Goal: Task Accomplishment & Management: Manage account settings

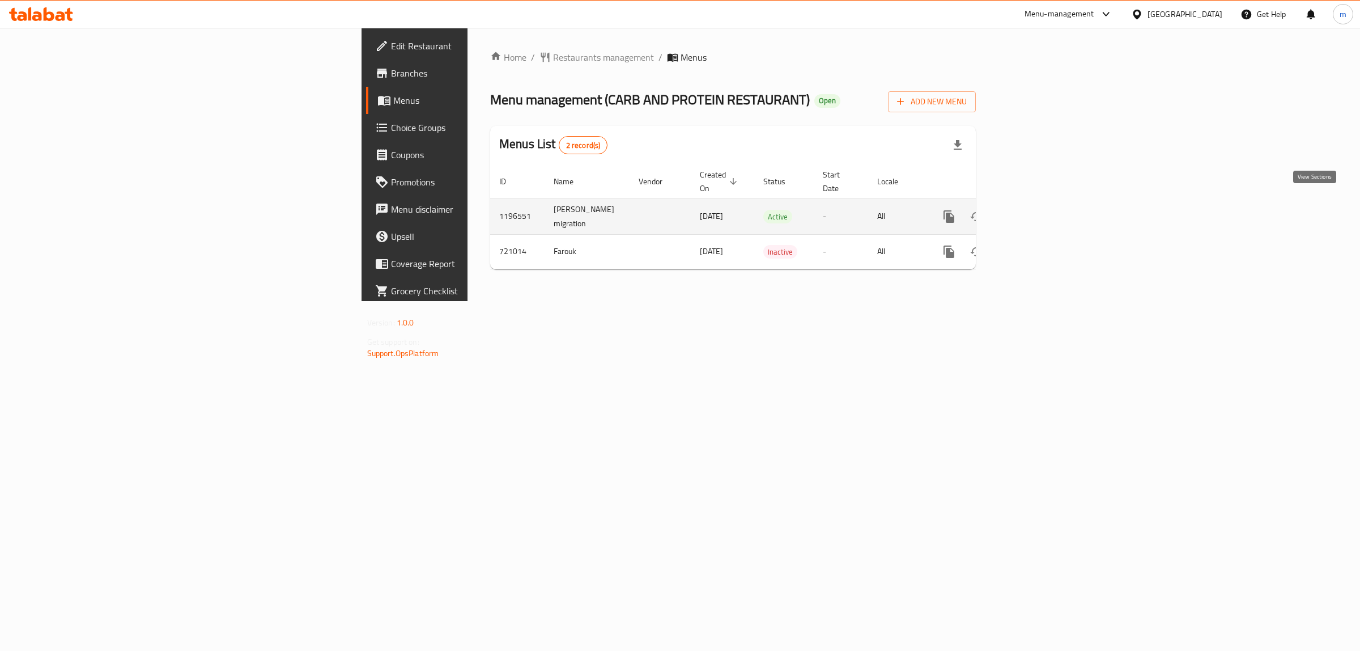
click at [1036, 211] on icon "enhanced table" at bounding box center [1031, 216] width 10 height 10
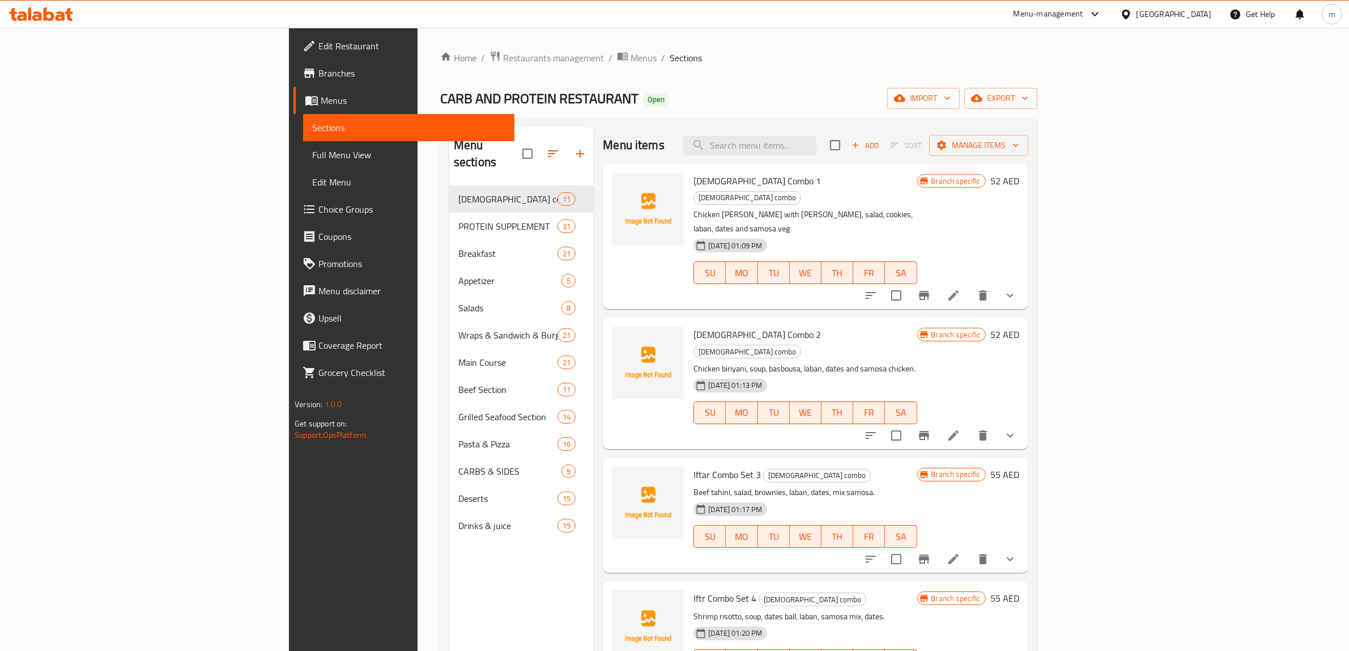
click at [312, 122] on span "Sections" at bounding box center [408, 128] width 193 height 14
click at [321, 96] on span "Menus" at bounding box center [413, 101] width 185 height 14
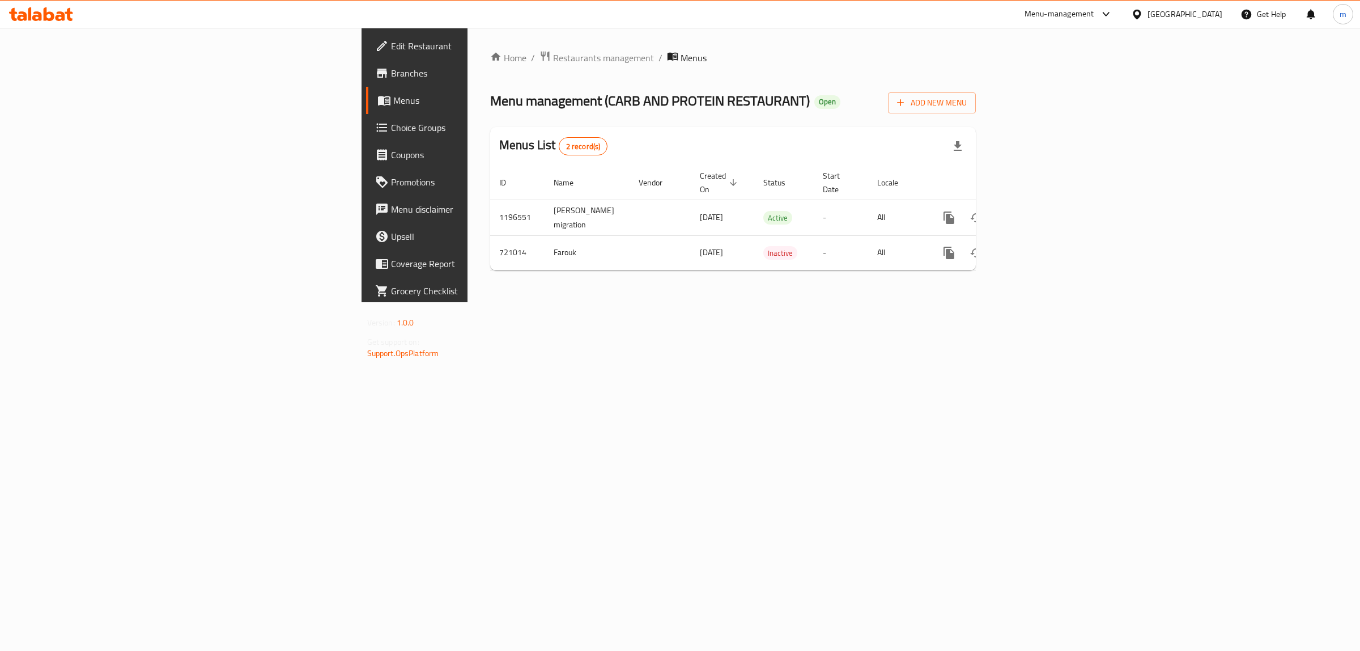
click at [391, 71] on span "Branches" at bounding box center [485, 73] width 189 height 14
click at [1044, 203] on link "enhanced table" at bounding box center [1030, 216] width 27 height 27
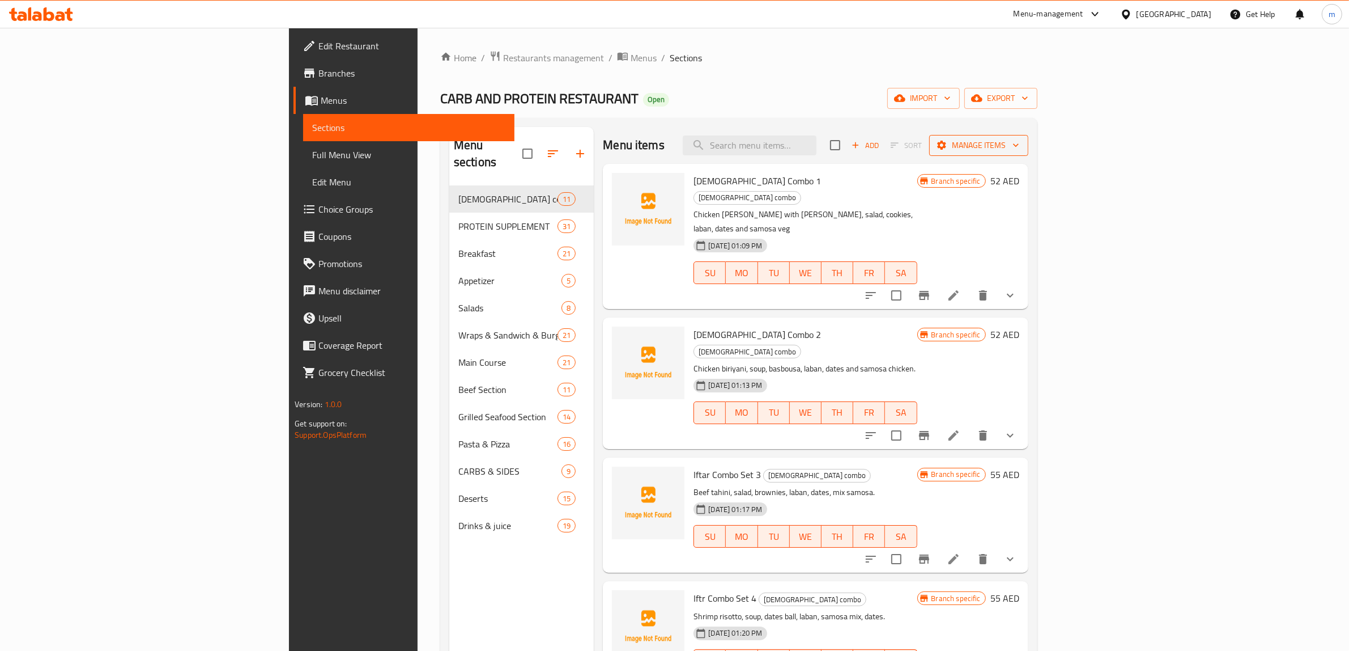
click at [1020, 148] on span "Manage items" at bounding box center [978, 145] width 81 height 14
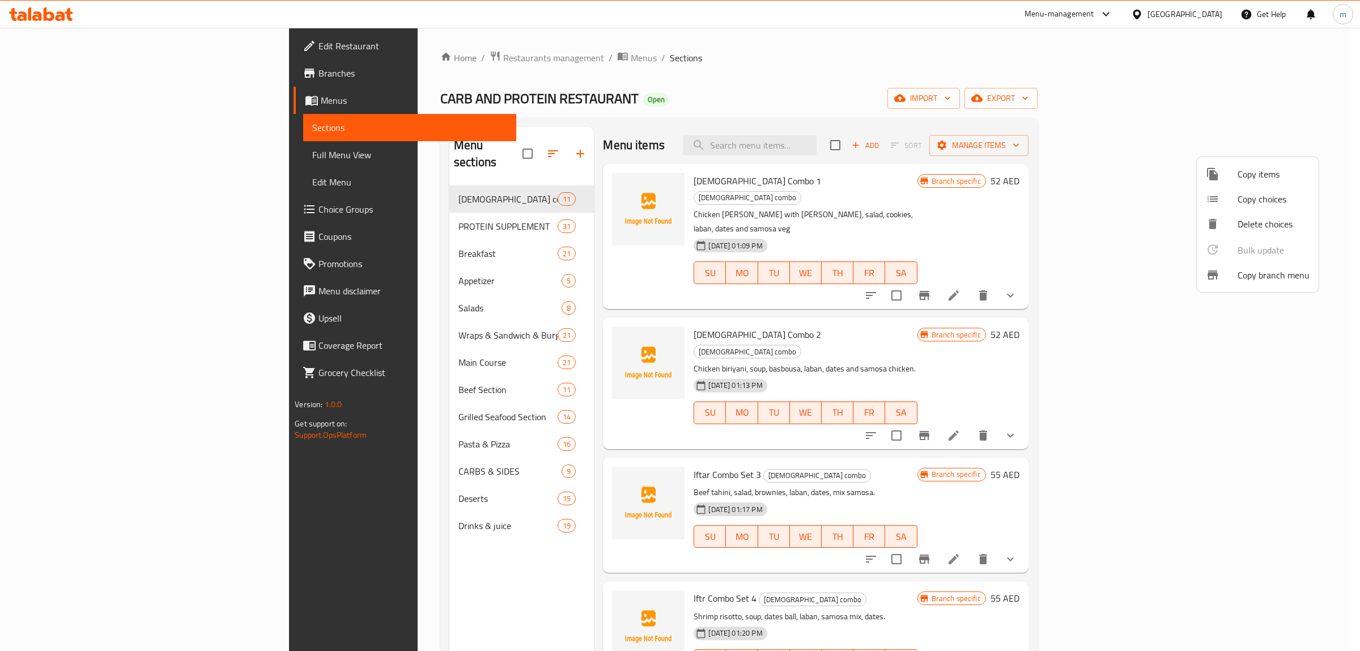
click at [27, 72] on div at bounding box center [680, 325] width 1360 height 651
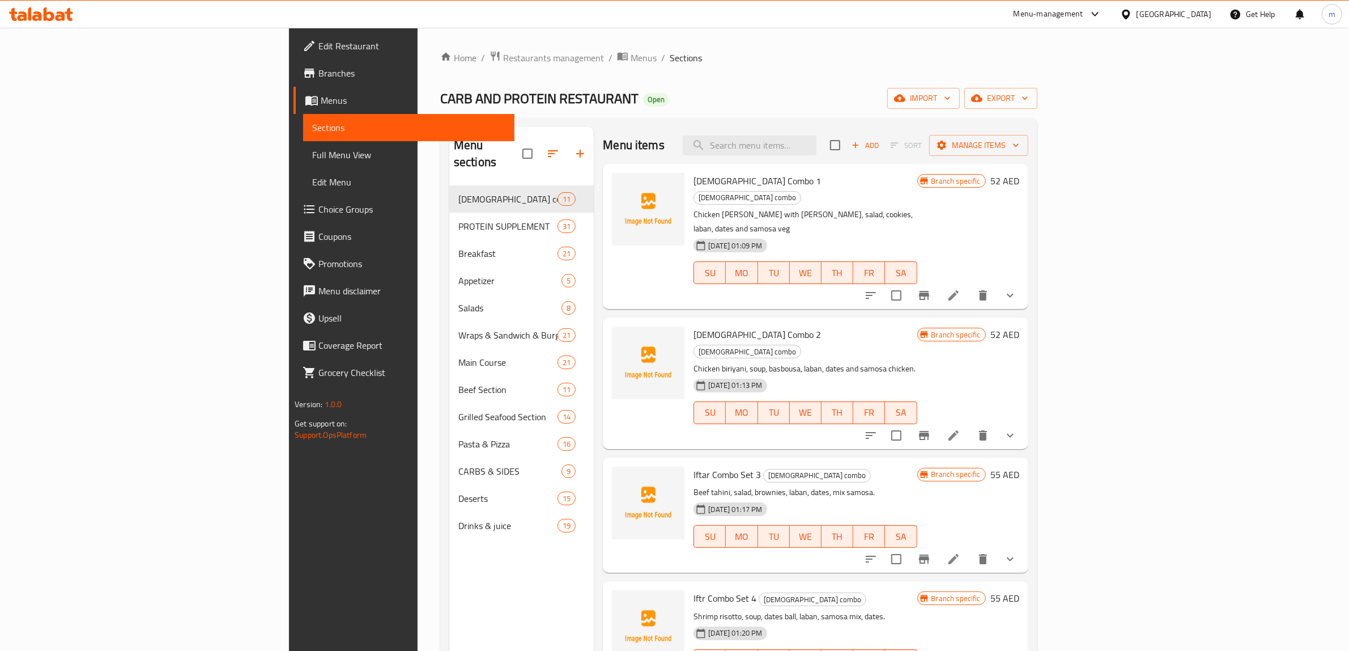
click at [318, 71] on span "Branches" at bounding box center [411, 73] width 187 height 14
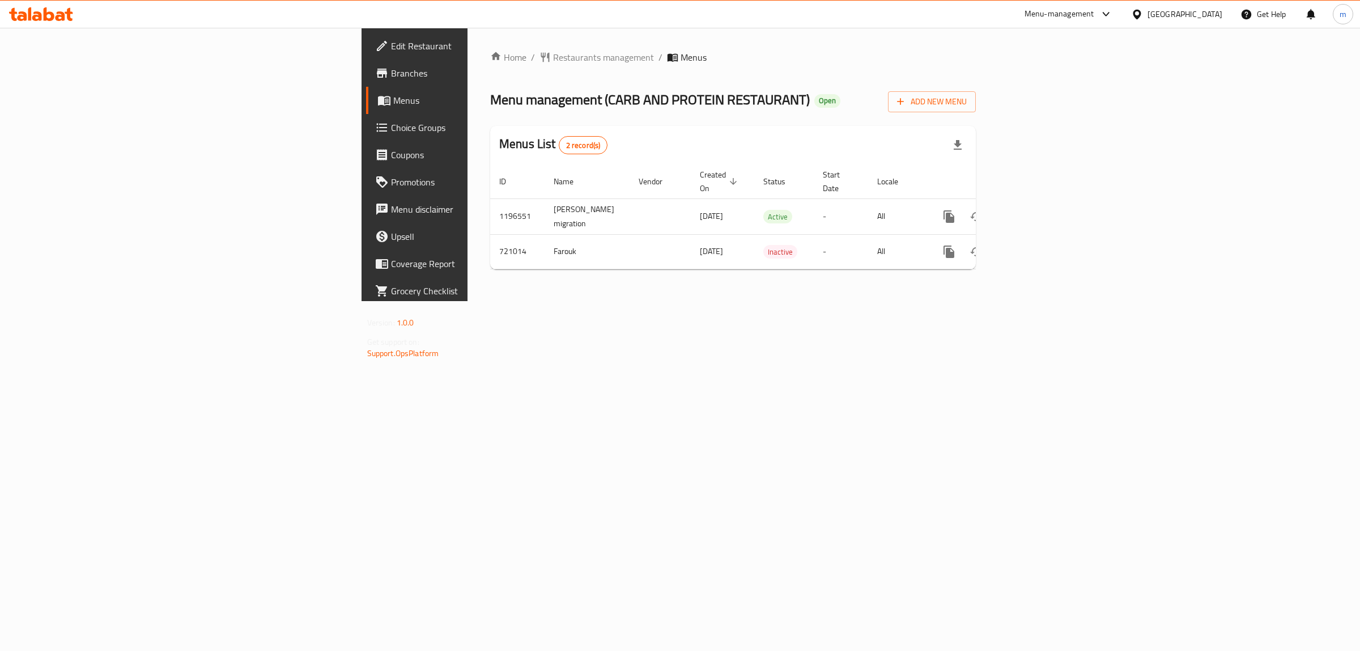
click at [391, 67] on span "Branches" at bounding box center [485, 73] width 189 height 14
click at [1044, 203] on link "enhanced table" at bounding box center [1030, 216] width 27 height 27
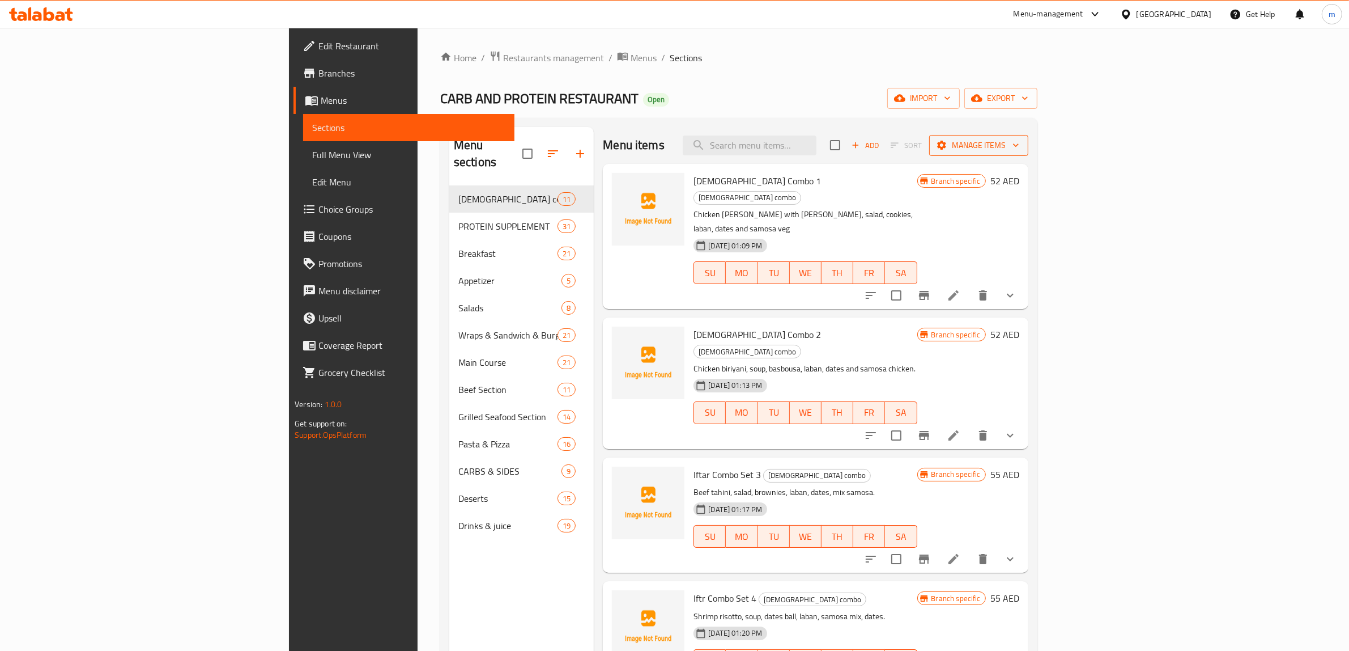
click at [1020, 143] on span "Manage items" at bounding box center [978, 145] width 81 height 14
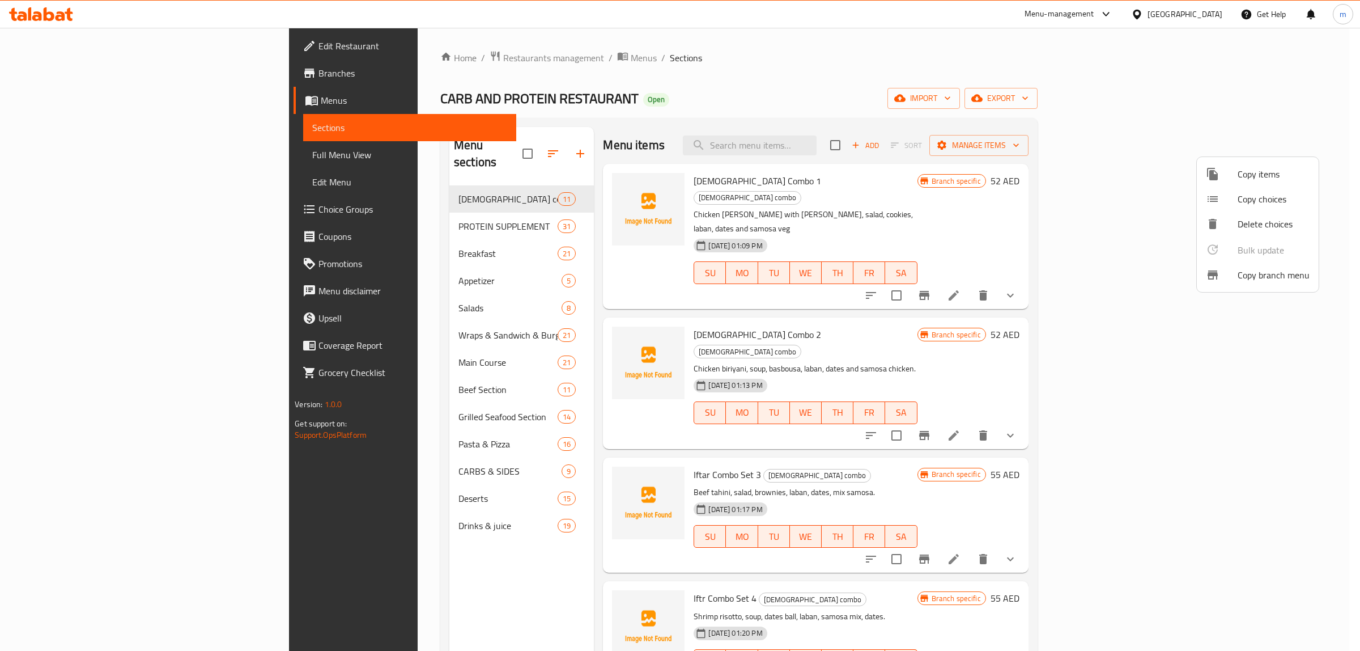
click at [1264, 281] on span "Copy branch menu" at bounding box center [1274, 275] width 72 height 14
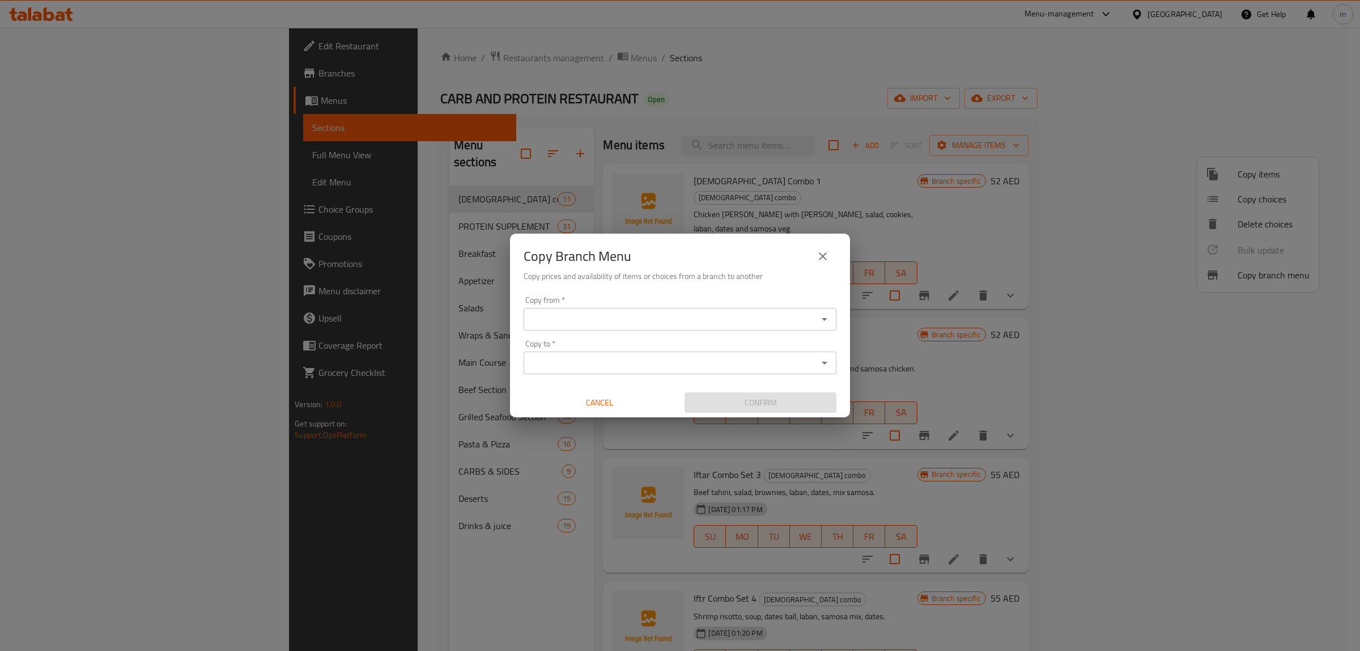
click at [820, 319] on icon "Open" at bounding box center [825, 319] width 14 height 14
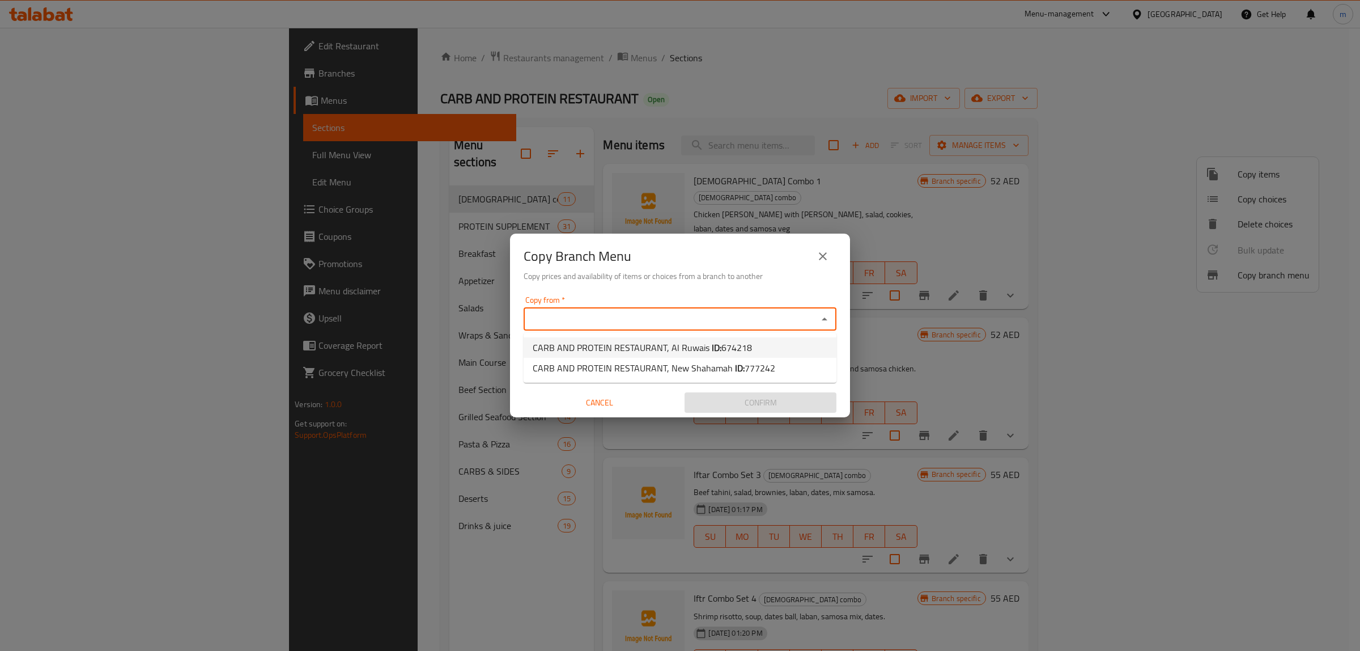
click at [776, 349] on li "CARB AND PROTEIN RESTAURANT, Al Ruwais ID: 674218" at bounding box center [680, 347] width 313 height 20
type input "CARB AND PROTEIN RESTAURANT, Al Ruwais"
click at [777, 352] on div "Copy to *" at bounding box center [680, 362] width 313 height 23
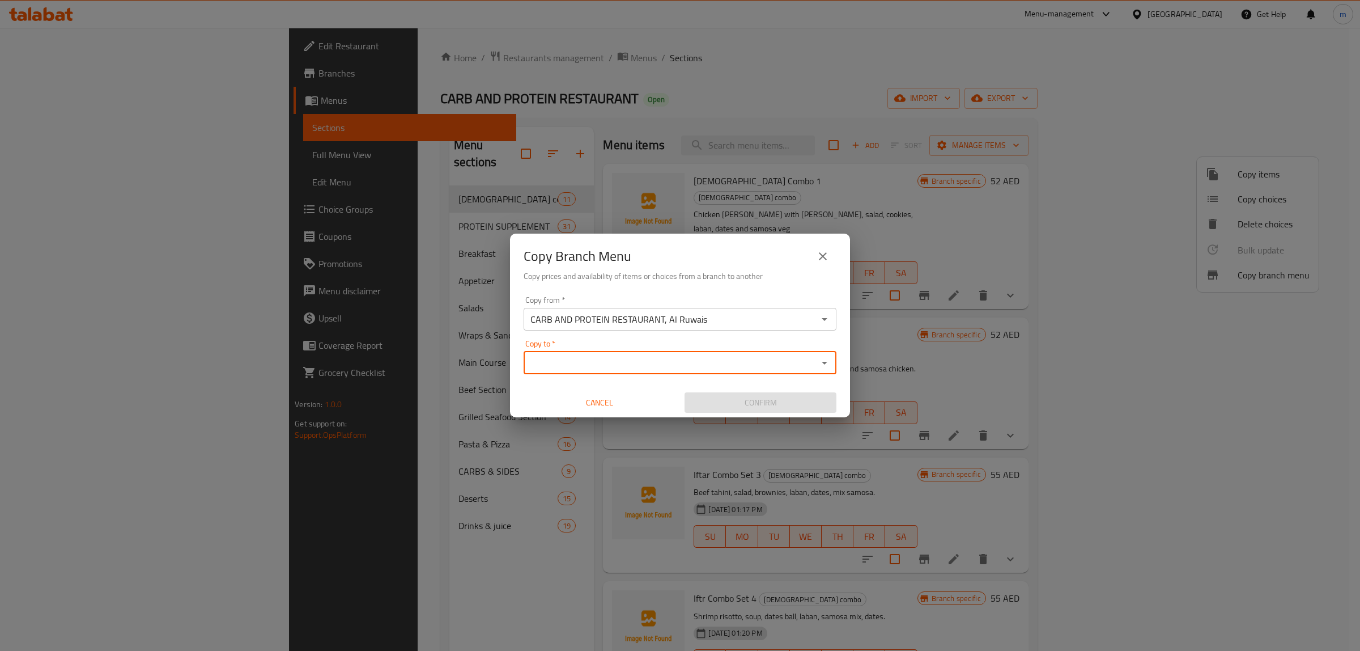
click at [778, 360] on input "Copy to   *" at bounding box center [670, 363] width 287 height 16
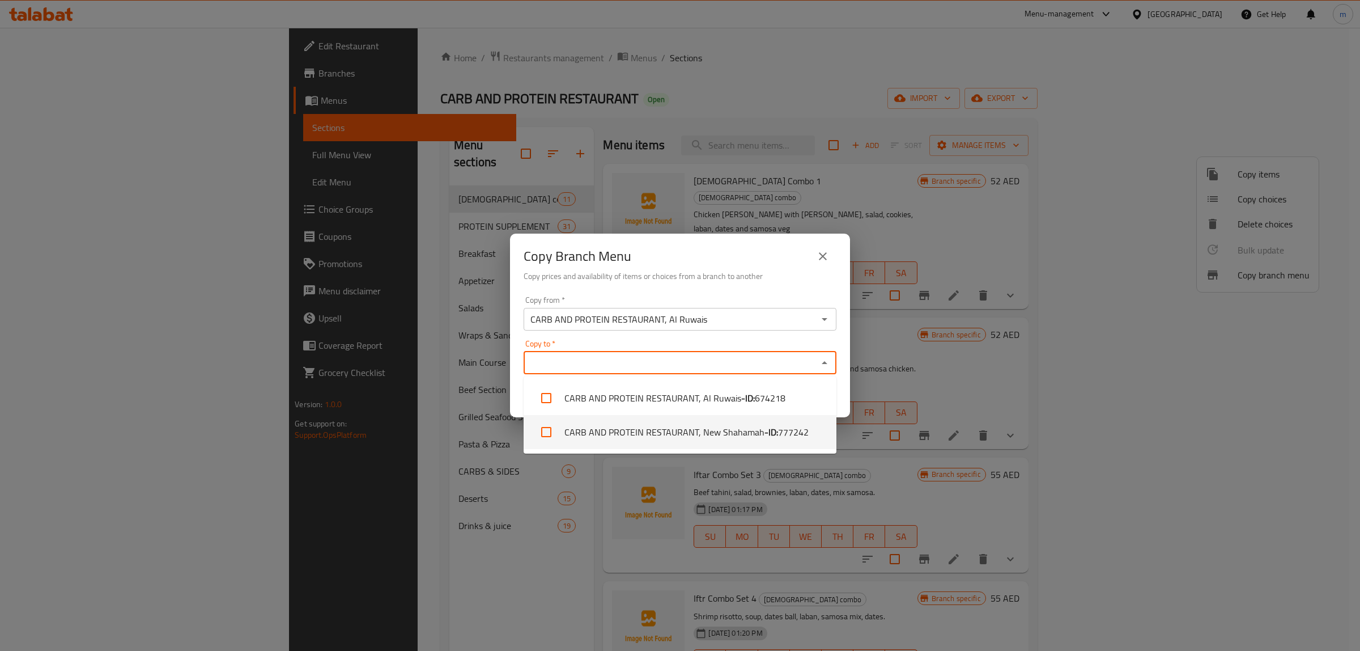
click at [795, 435] on span "777242" at bounding box center [793, 432] width 31 height 14
checkbox input "true"
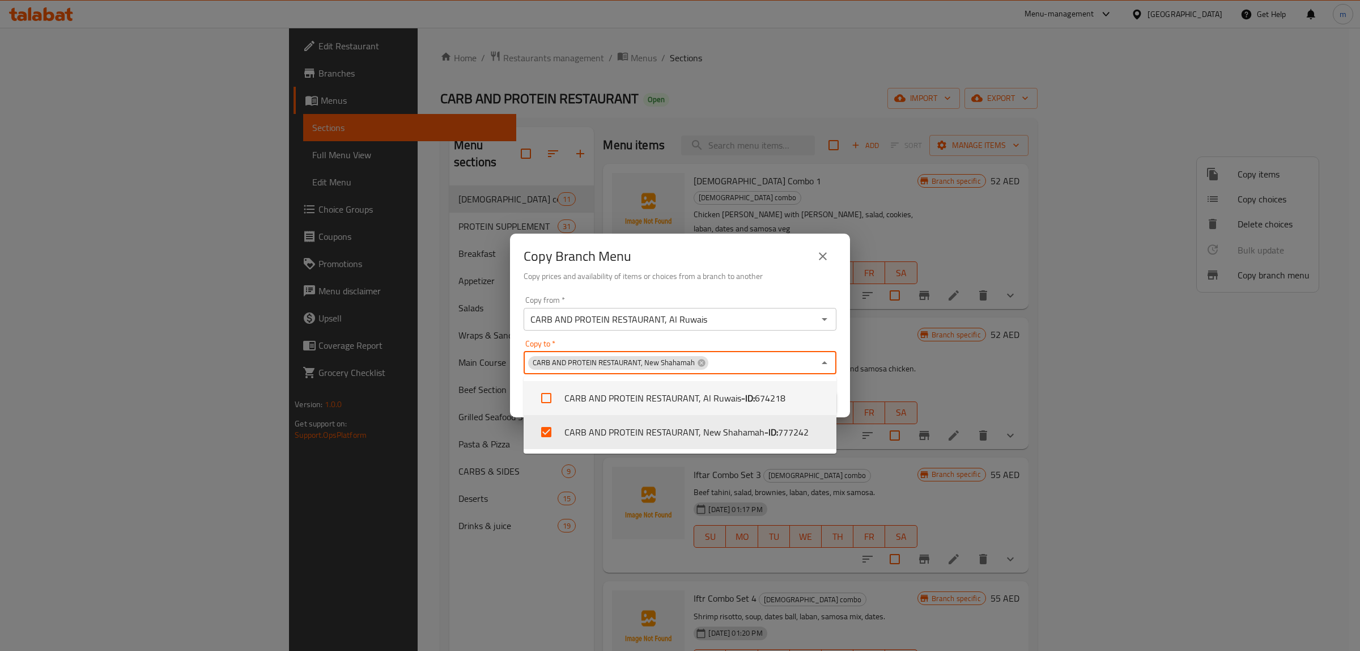
click at [795, 255] on div "Copy Branch Menu" at bounding box center [680, 256] width 313 height 27
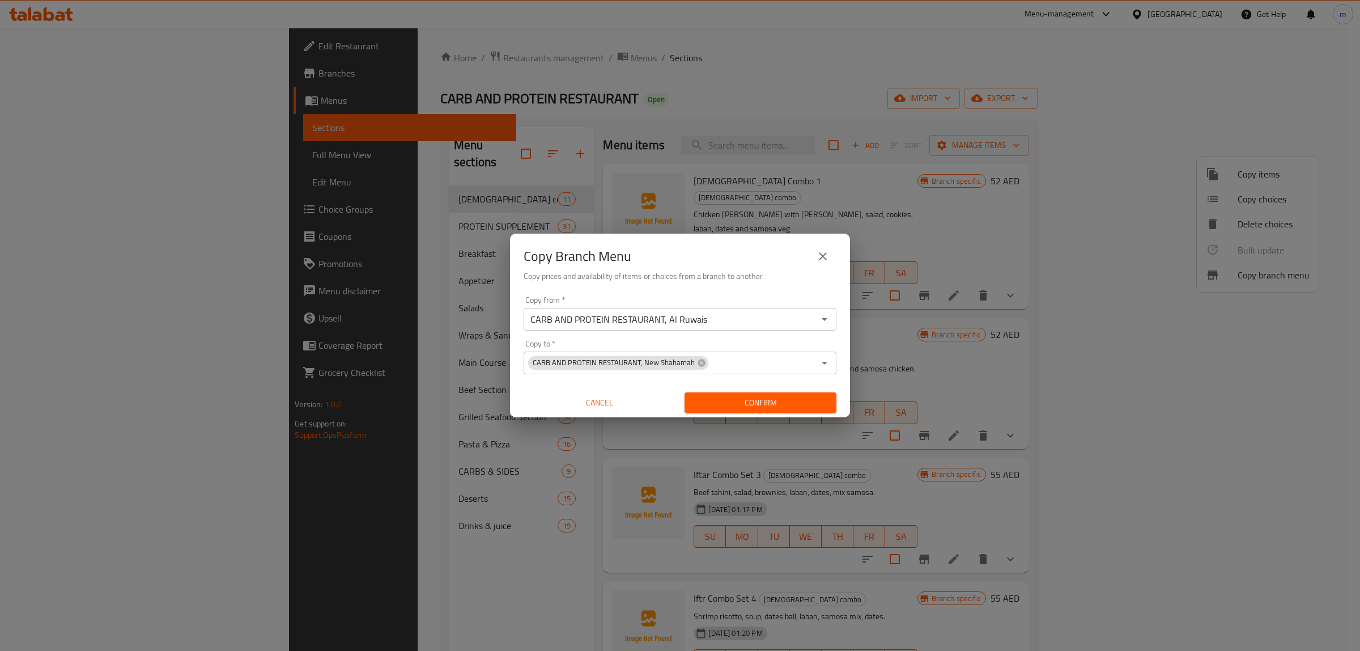
click at [774, 405] on span "Confirm" at bounding box center [761, 403] width 134 height 14
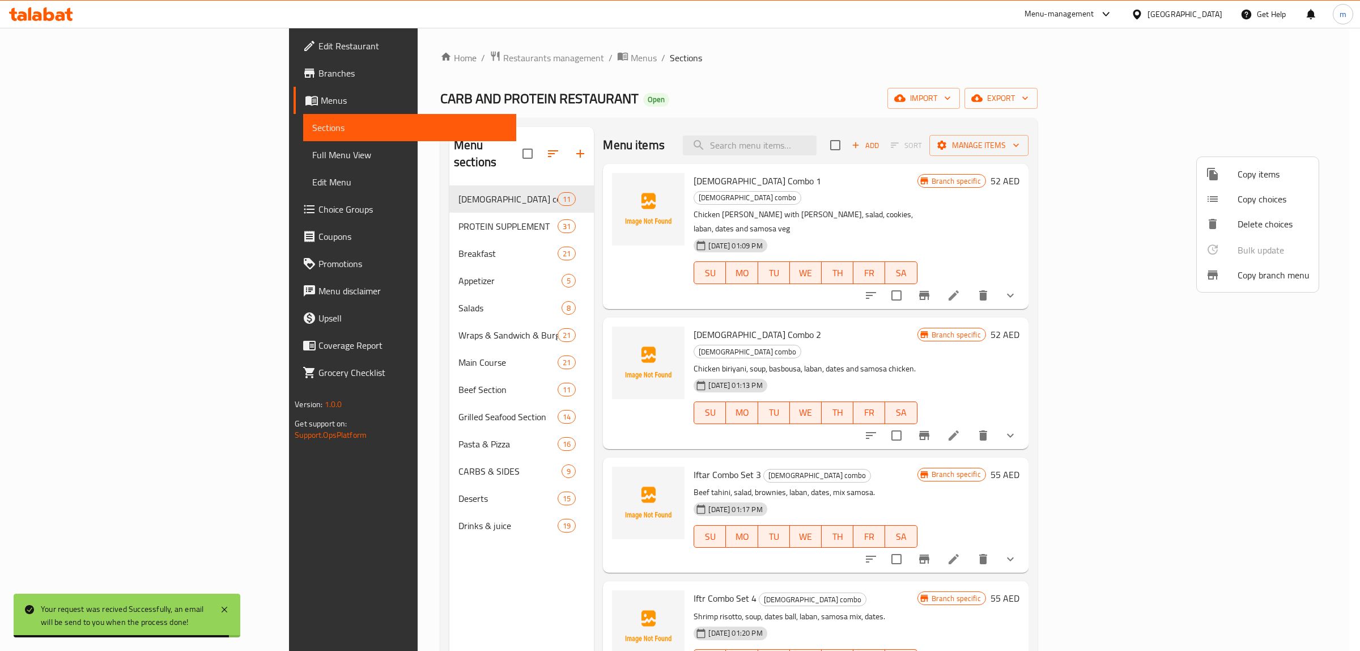
click at [87, 98] on div at bounding box center [680, 325] width 1360 height 651
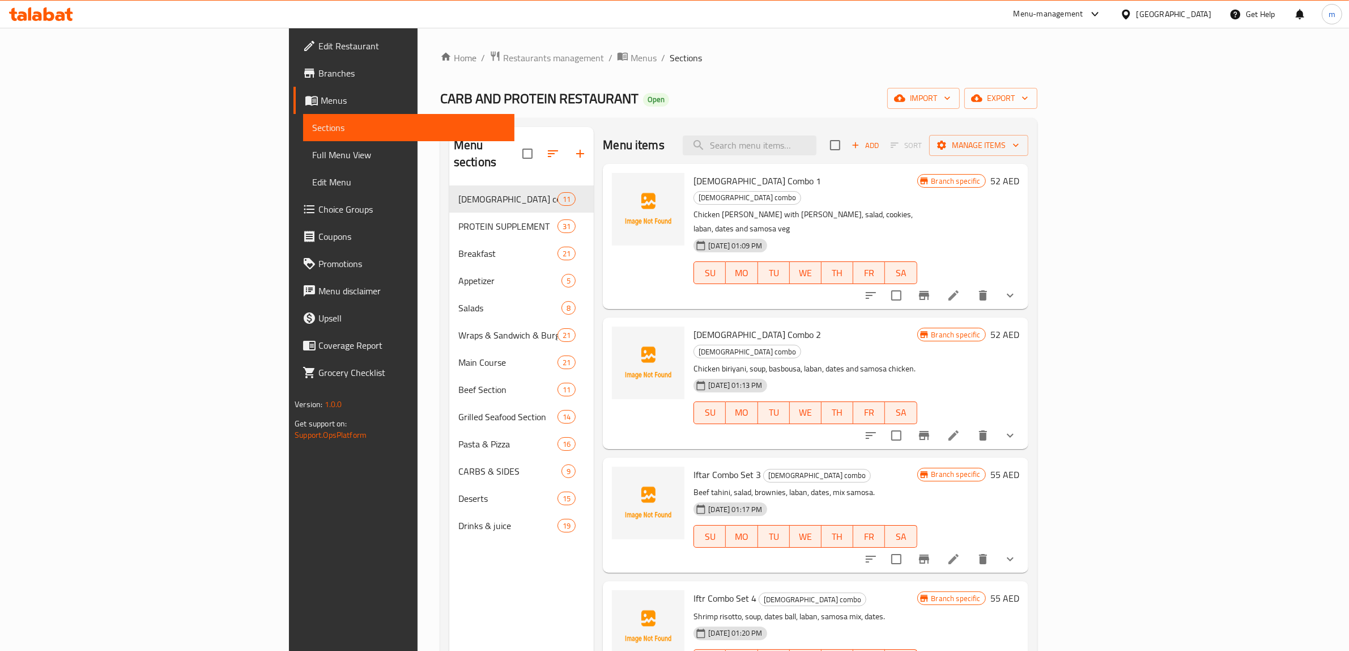
click at [318, 71] on span "Branches" at bounding box center [411, 73] width 187 height 14
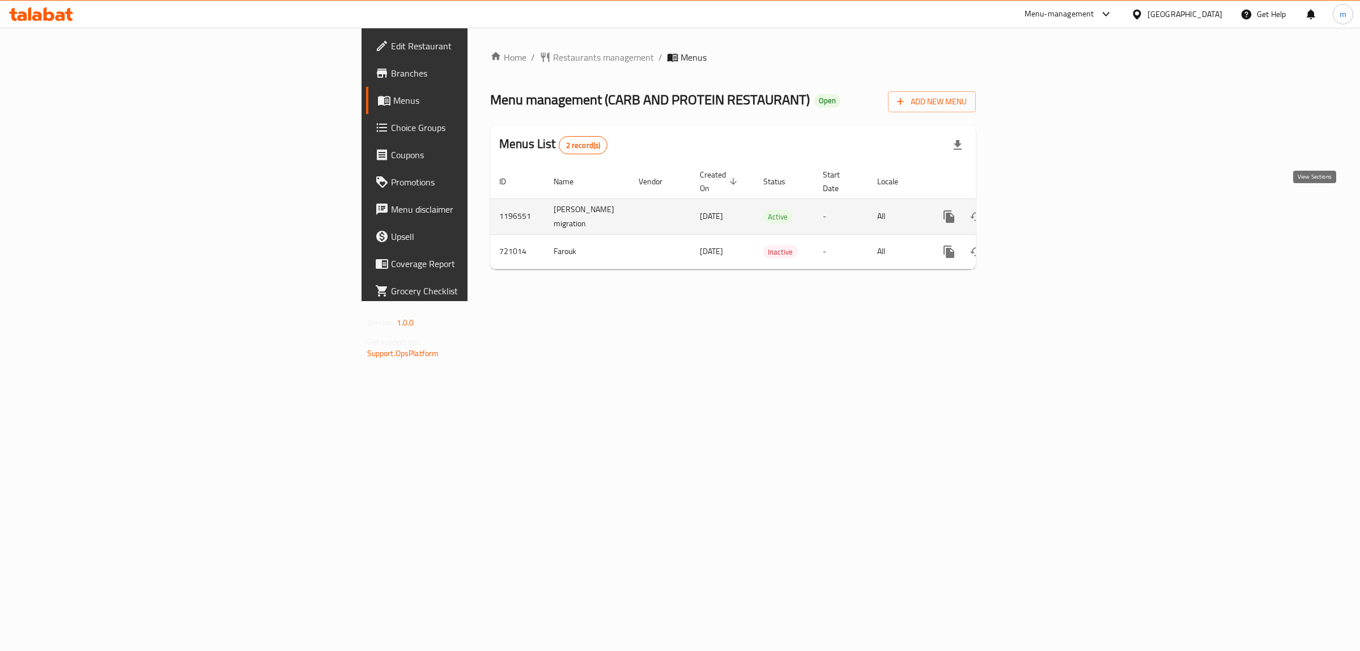
click at [1044, 203] on link "enhanced table" at bounding box center [1030, 216] width 27 height 27
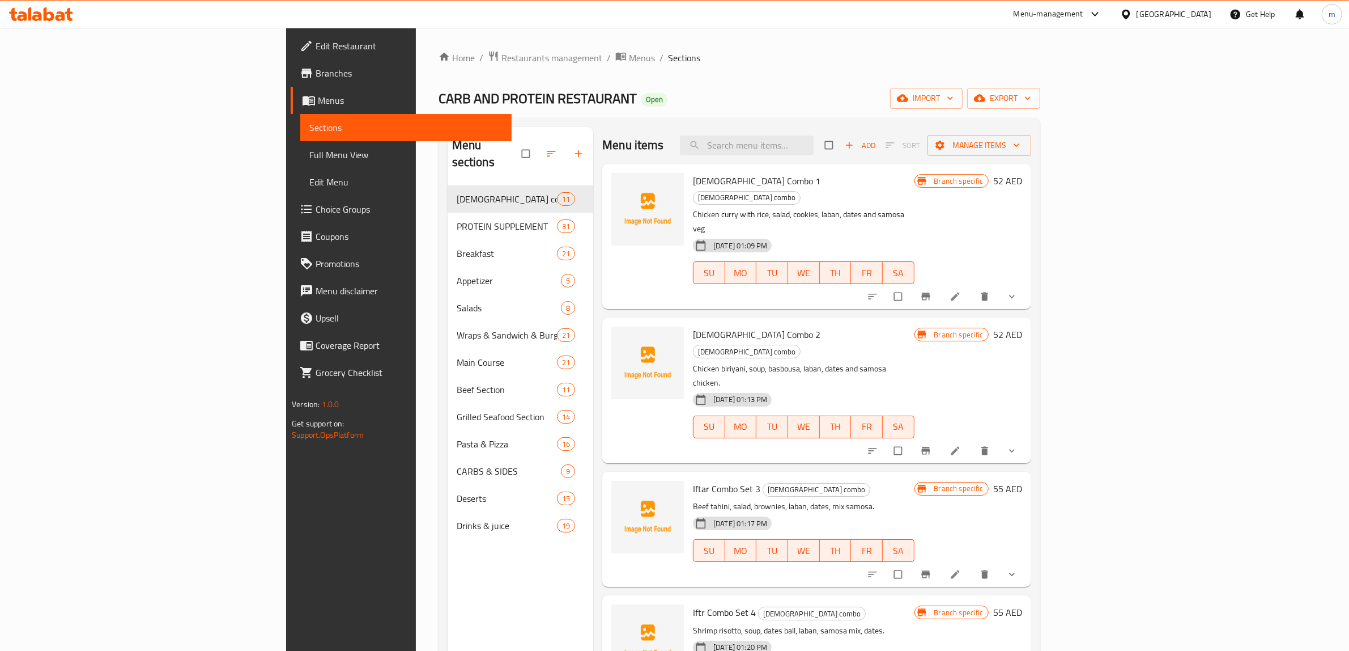
click at [309, 155] on span "Full Menu View" at bounding box center [405, 155] width 193 height 14
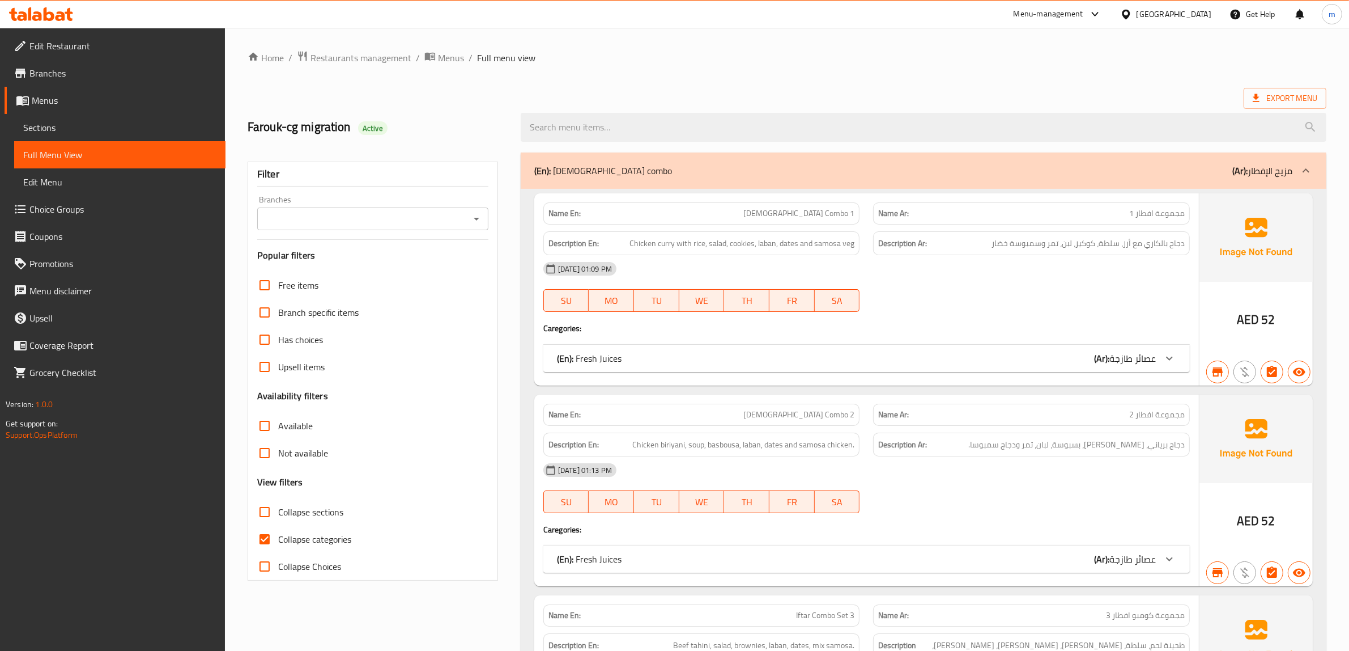
drag, startPoint x: 271, startPoint y: 537, endPoint x: 766, endPoint y: 373, distance: 521.7
click at [271, 537] on input "Collapse categories" at bounding box center [264, 538] width 27 height 27
checkbox input "false"
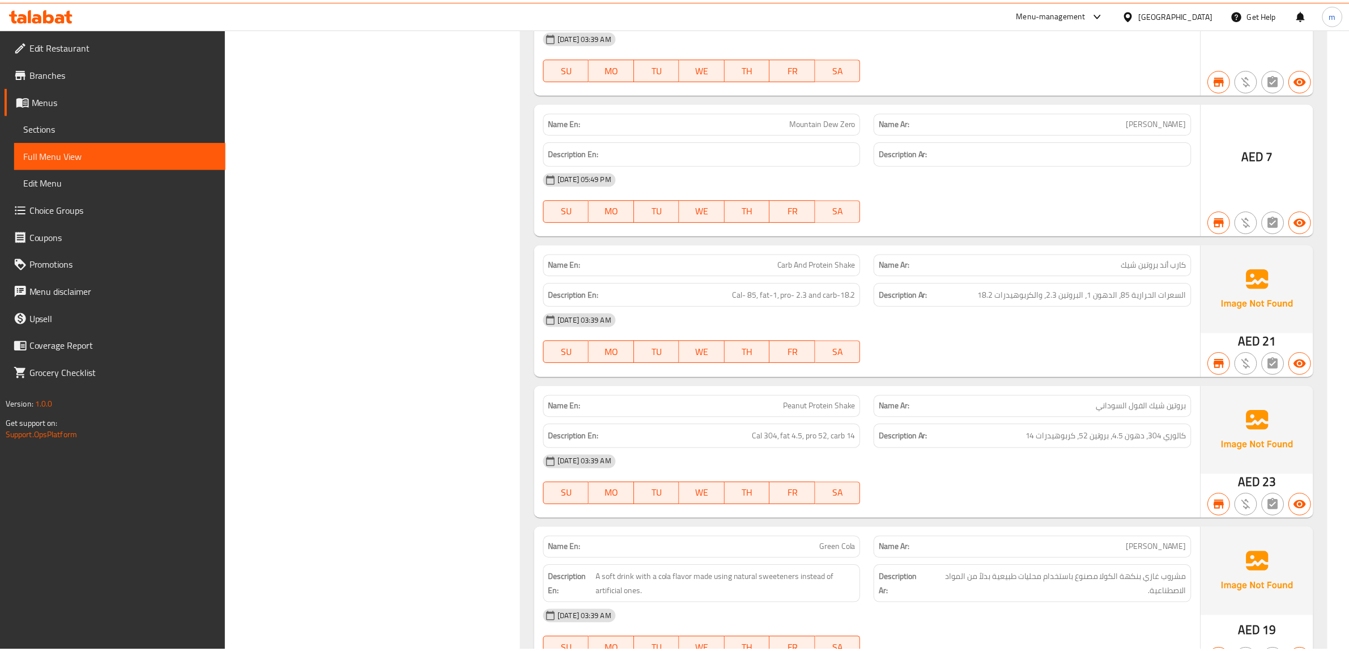
scroll to position [47676, 0]
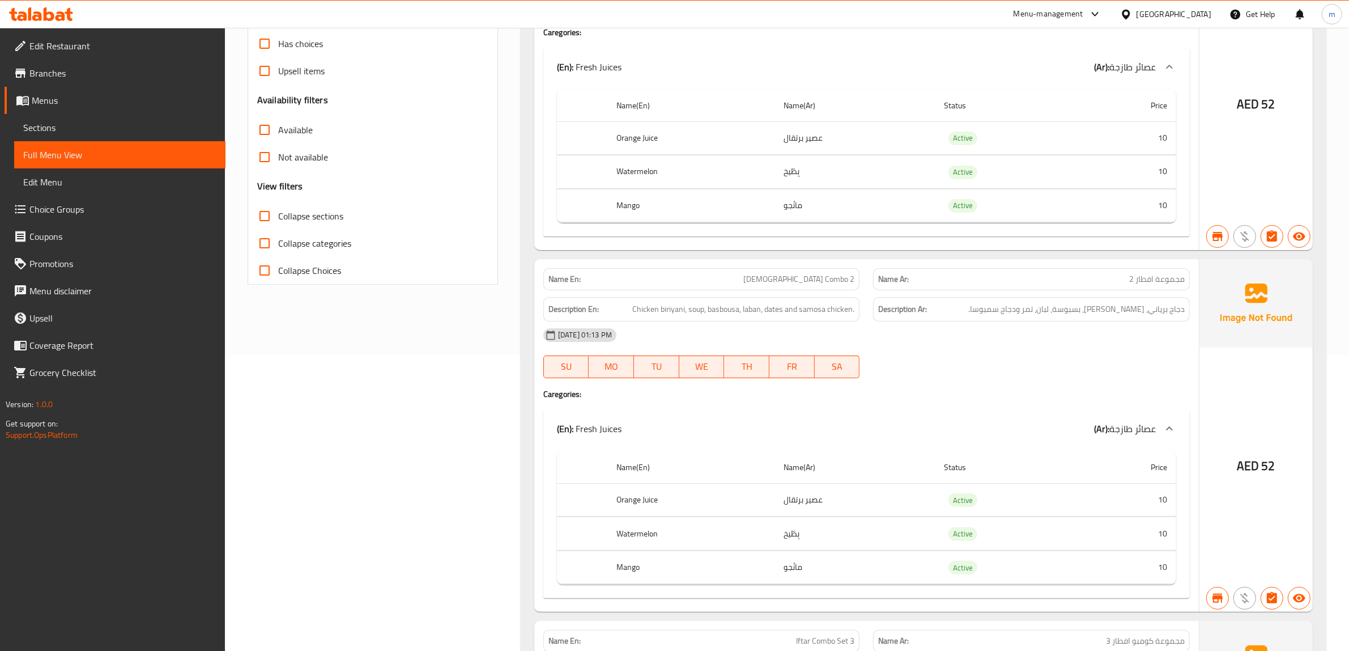
scroll to position [0, 0]
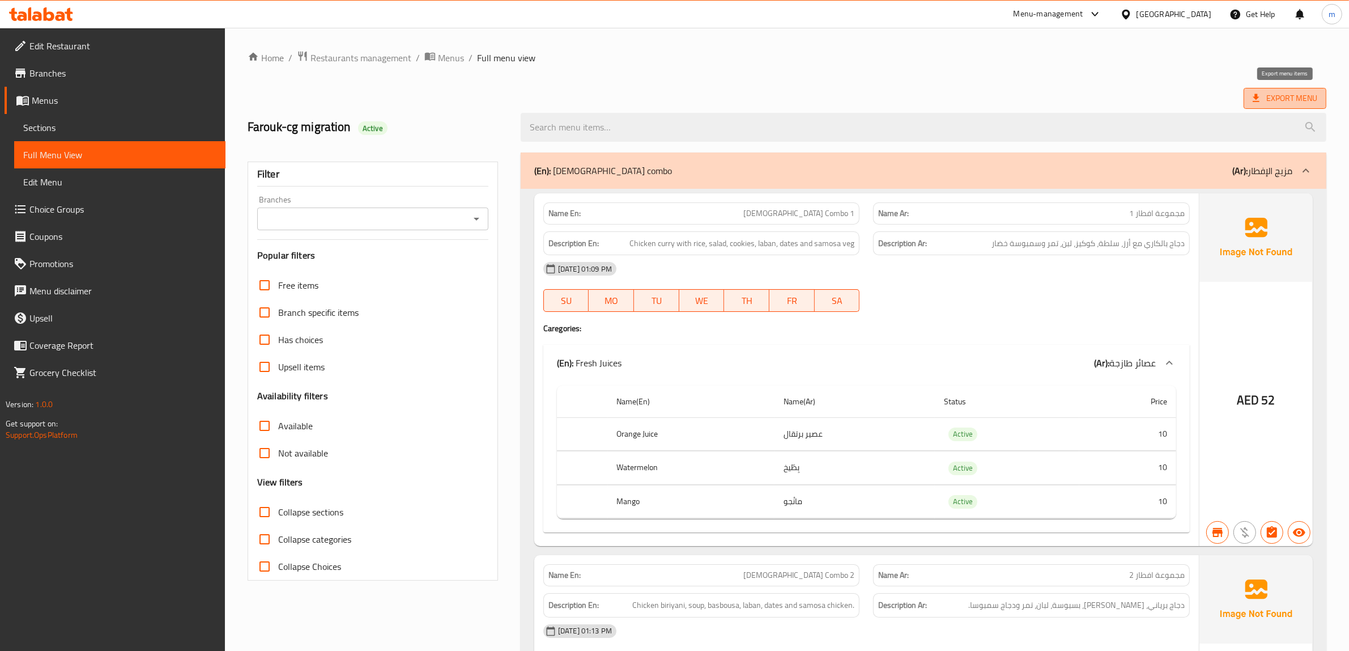
click at [1259, 104] on icon at bounding box center [1256, 97] width 11 height 11
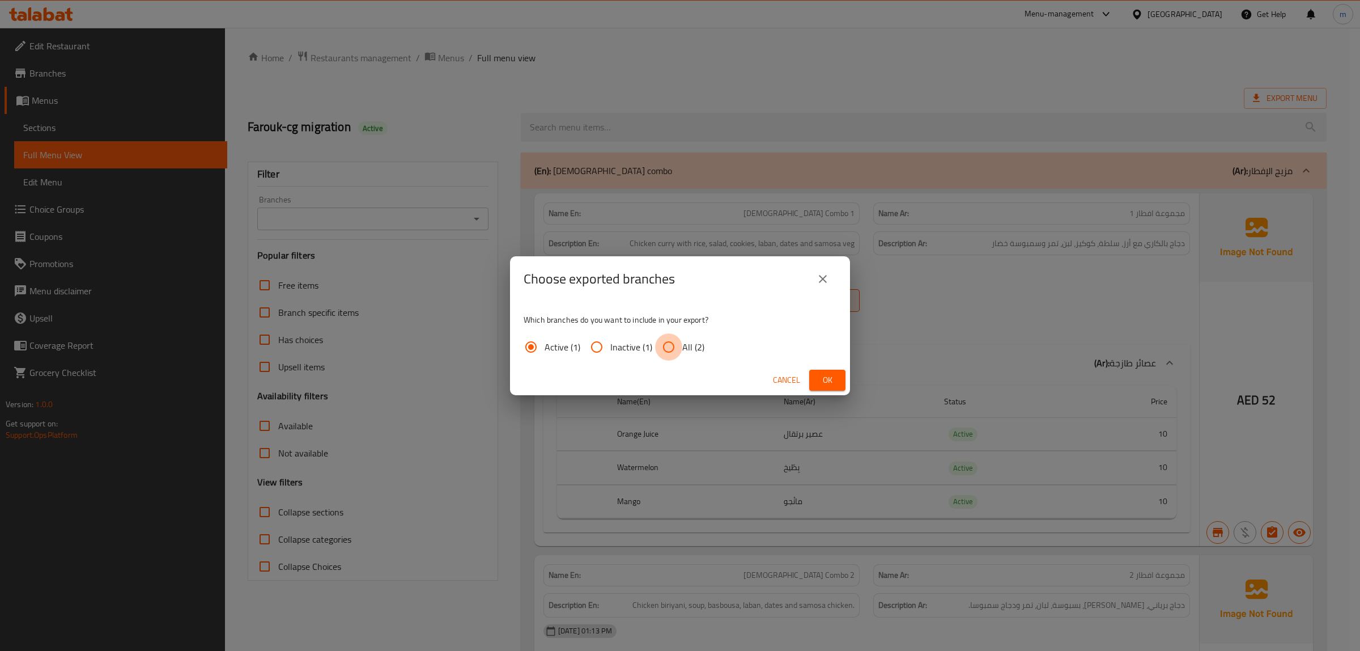
click at [668, 349] on input "All (2)" at bounding box center [668, 346] width 27 height 27
radio input "true"
click at [822, 383] on span "Ok" at bounding box center [827, 380] width 18 height 14
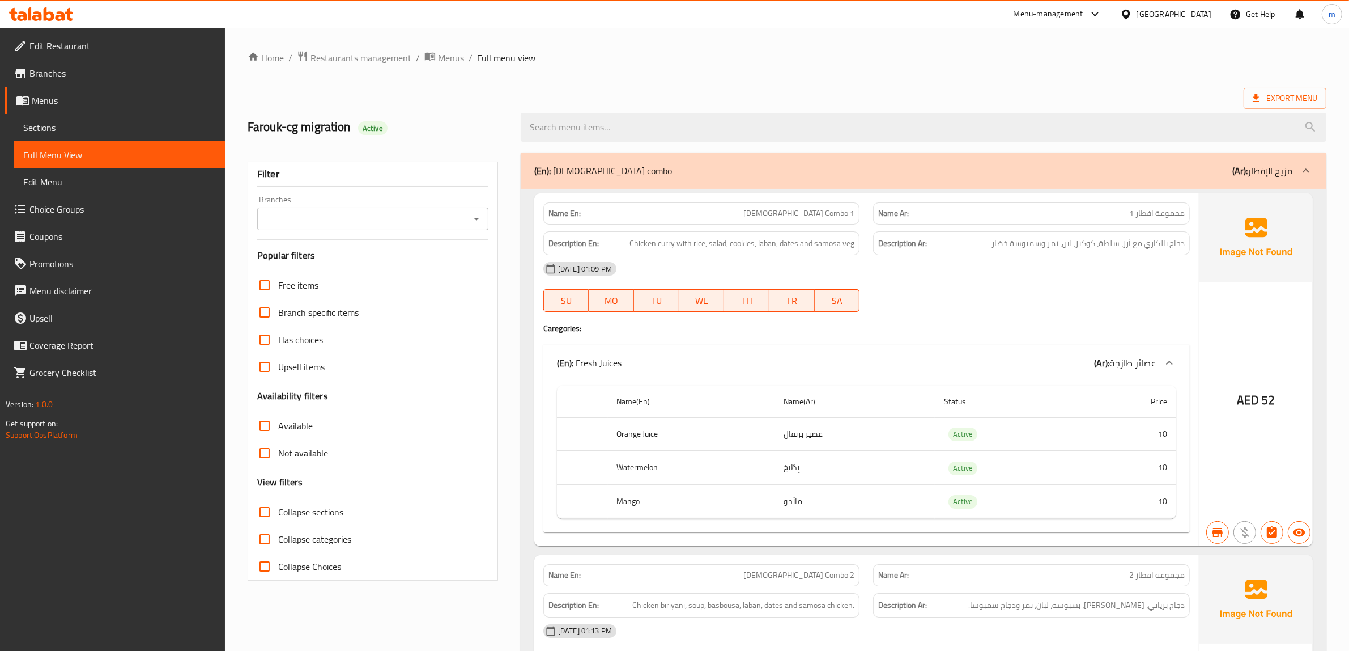
click at [105, 122] on span "Sections" at bounding box center [119, 128] width 193 height 14
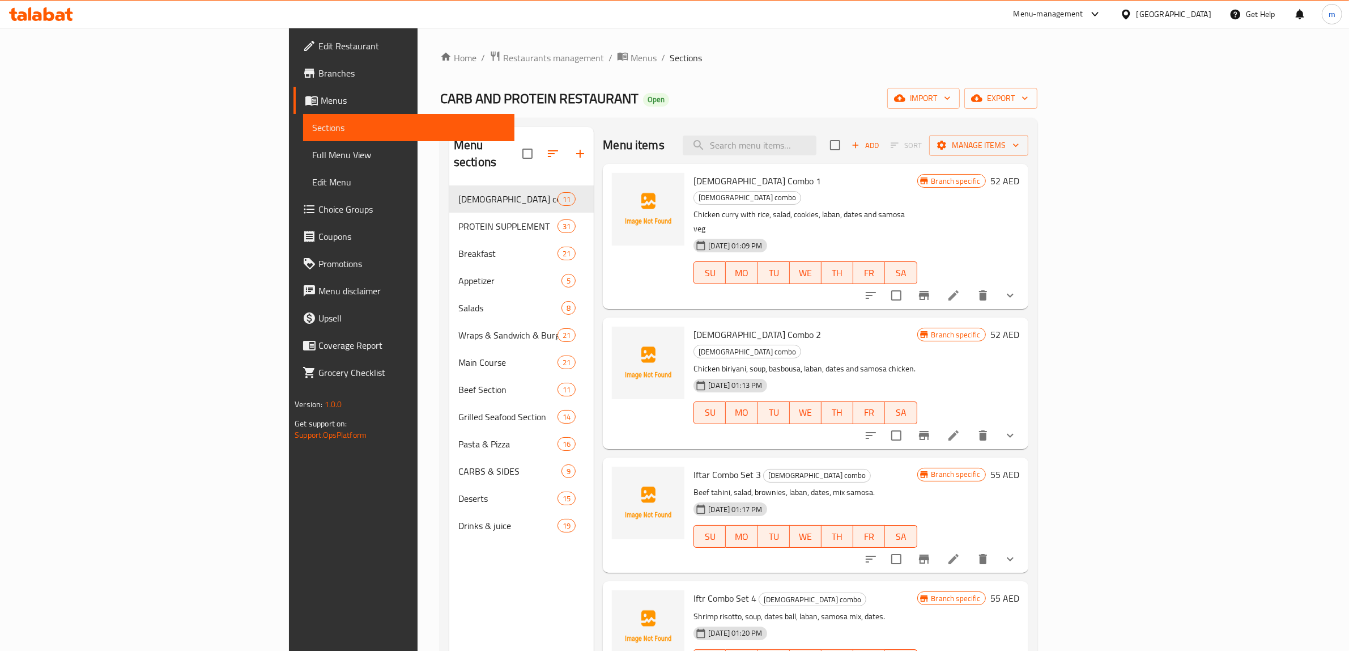
click at [318, 71] on span "Branches" at bounding box center [411, 73] width 187 height 14
